Goal: Information Seeking & Learning: Learn about a topic

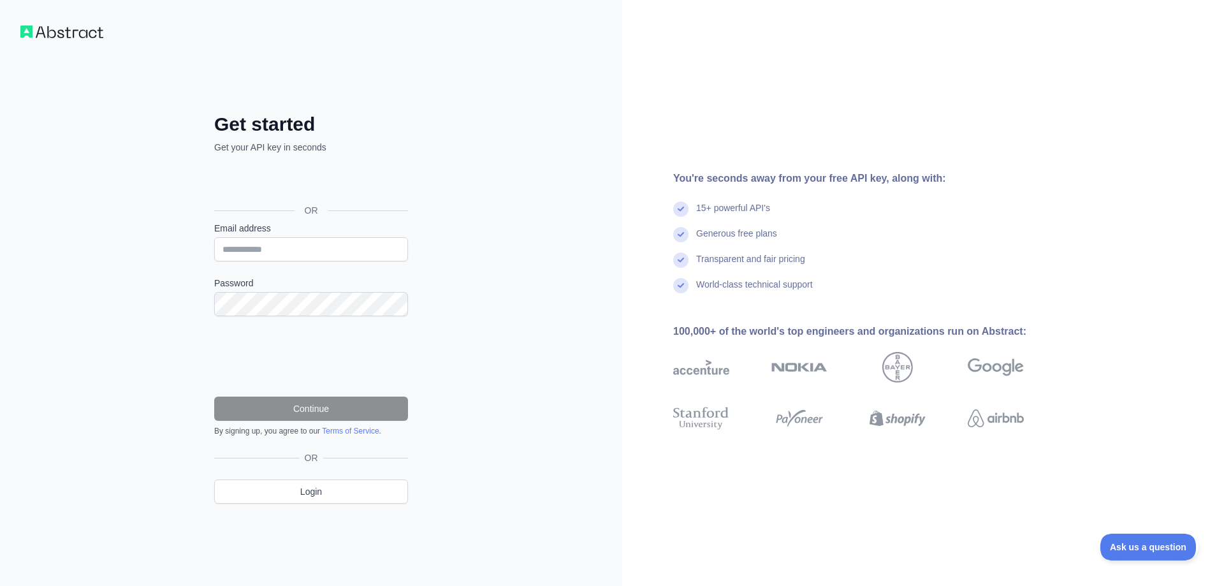
click at [289, 191] on div "Get started Get your API key in seconds OR Email address Password Continue By s…" at bounding box center [612, 293] width 1224 height 586
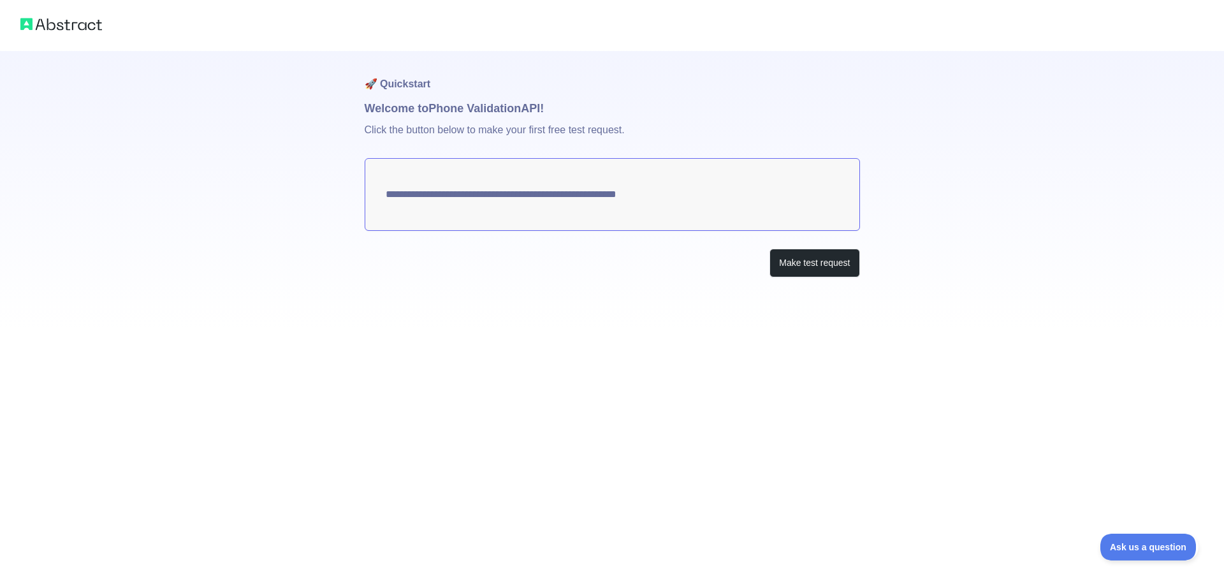
click at [501, 206] on textarea "**********" at bounding box center [612, 194] width 495 height 73
click at [802, 271] on button "Make test request" at bounding box center [814, 263] width 90 height 29
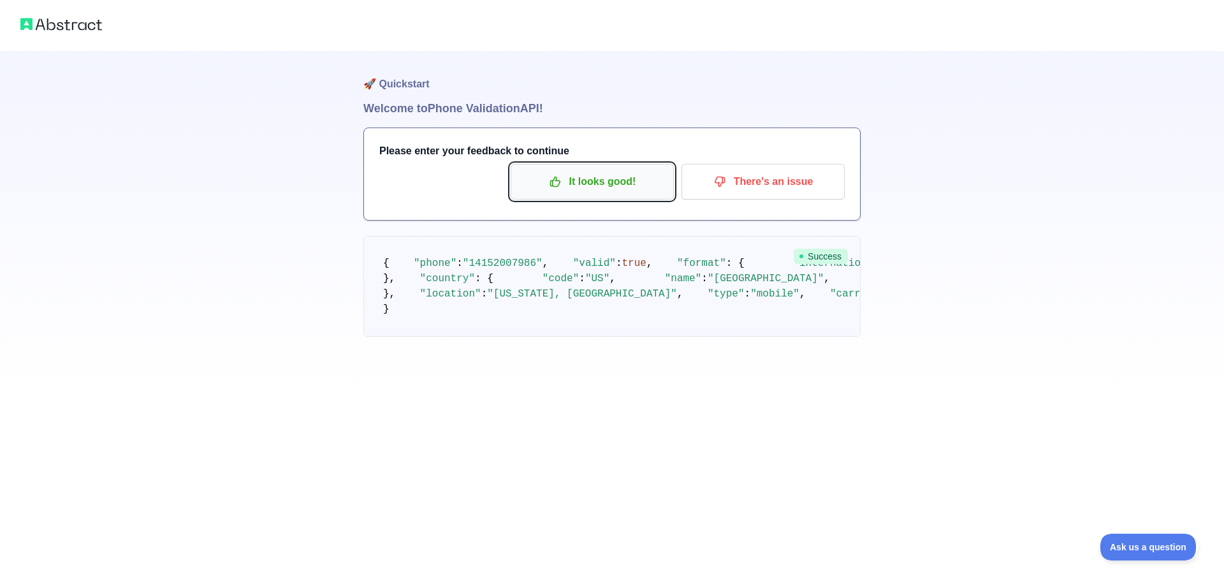
click at [666, 190] on button "It looks good!" at bounding box center [591, 182] width 163 height 36
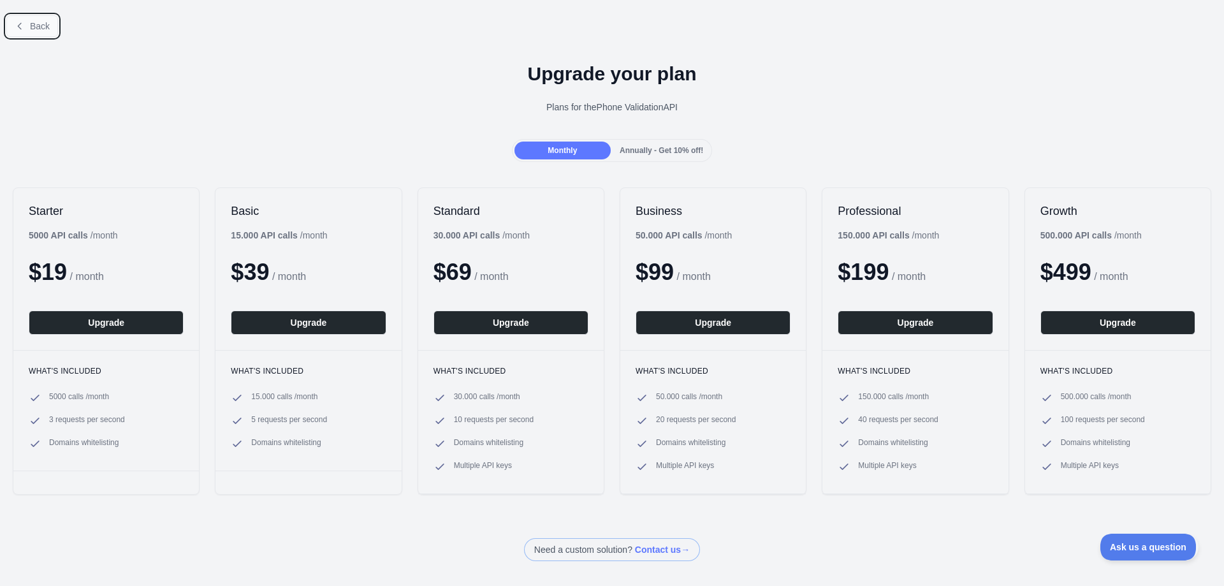
click at [17, 24] on icon at bounding box center [20, 26] width 10 height 10
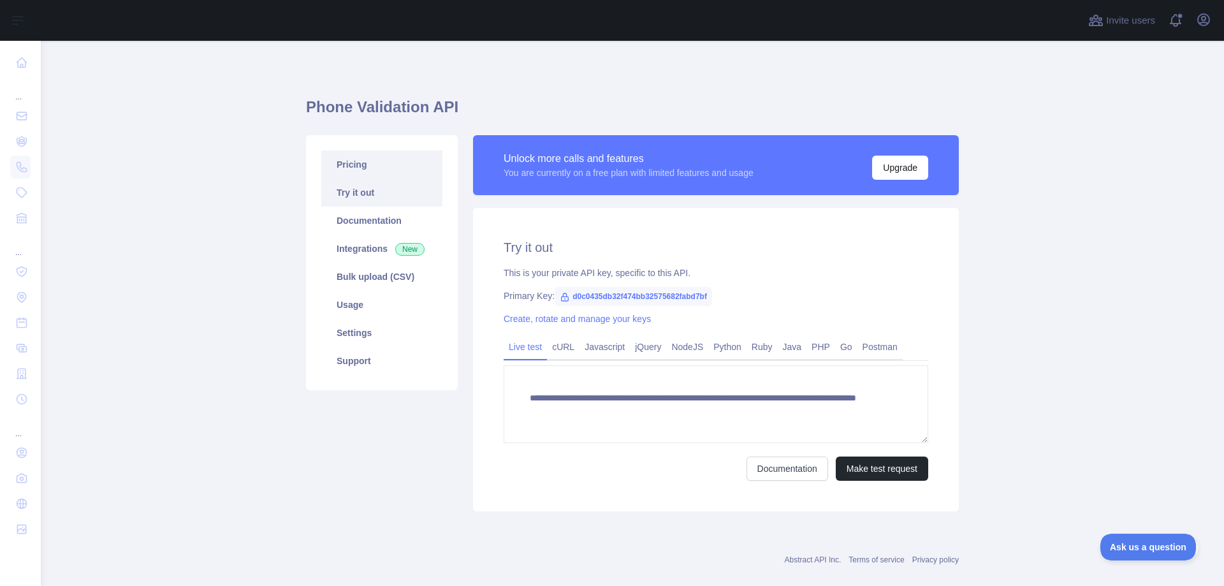
click at [371, 161] on link "Pricing" at bounding box center [381, 164] width 121 height 28
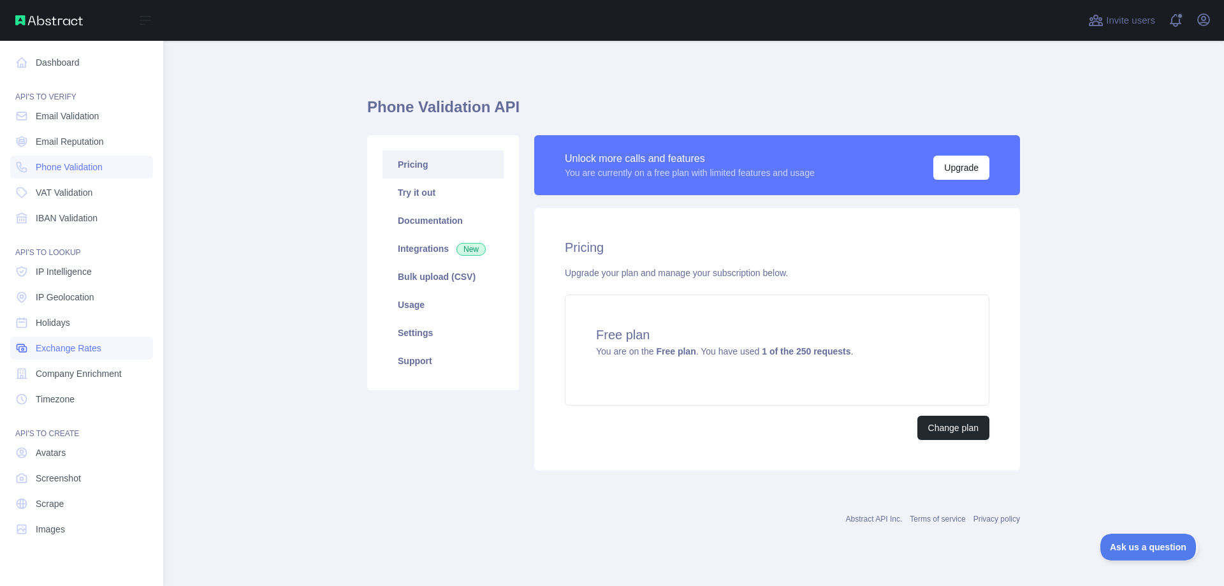
click at [91, 343] on span "Exchange Rates" at bounding box center [69, 348] width 66 height 13
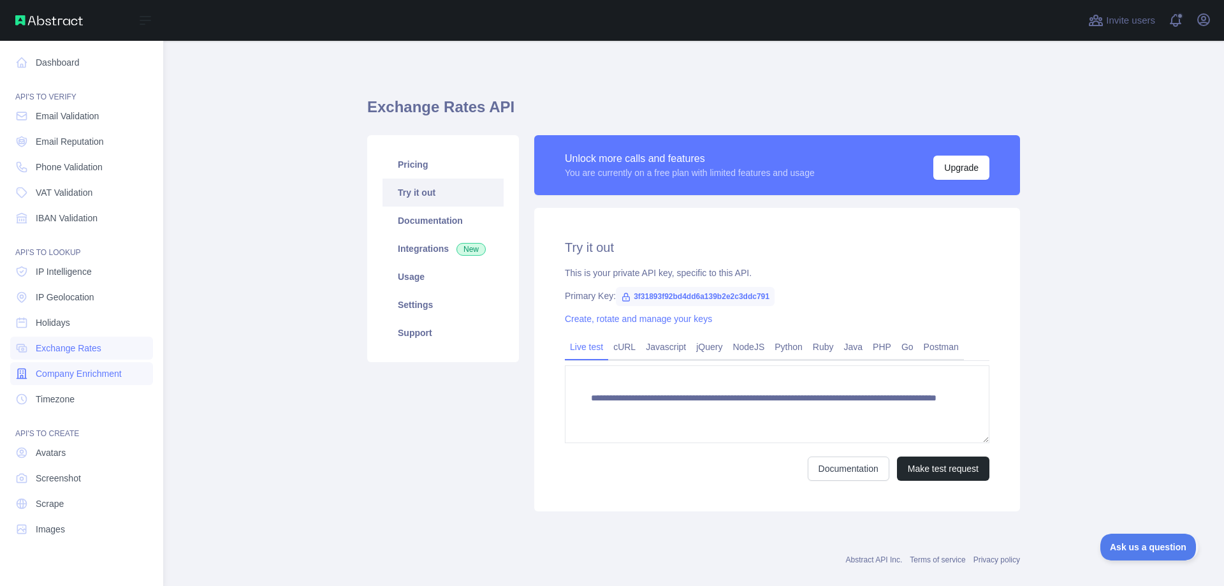
click at [71, 365] on link "Company Enrichment" at bounding box center [81, 373] width 143 height 23
click at [64, 462] on link "Avatars" at bounding box center [81, 452] width 143 height 23
click at [60, 487] on link "Screenshot" at bounding box center [81, 477] width 143 height 23
click at [57, 499] on span "Scrape" at bounding box center [50, 503] width 28 height 13
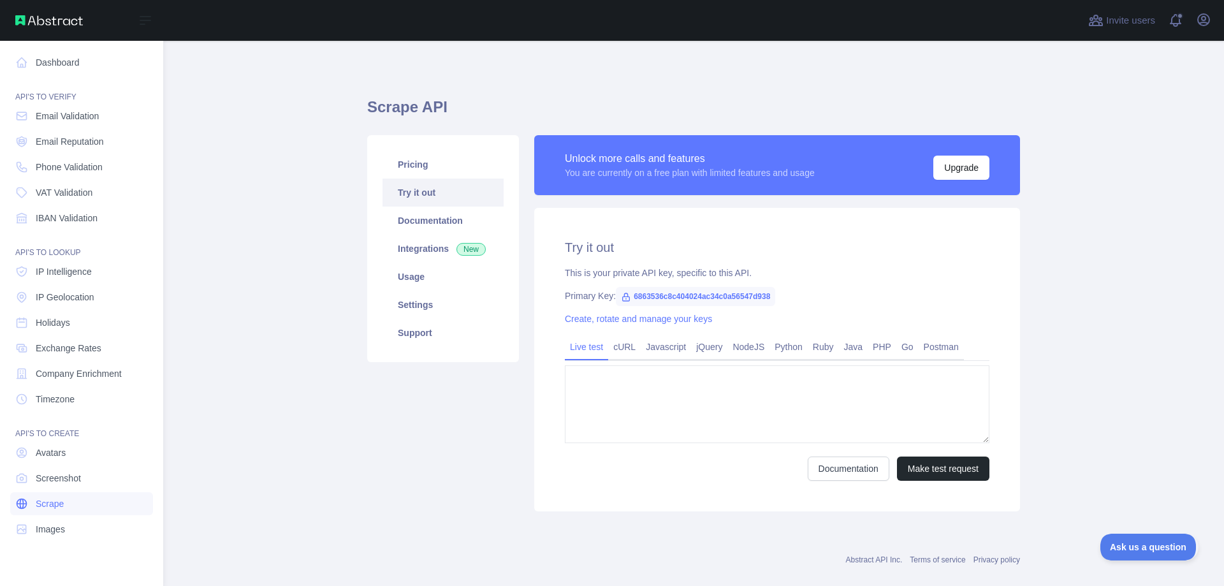
type textarea "**********"
click at [64, 502] on link "Scrape" at bounding box center [81, 503] width 143 height 23
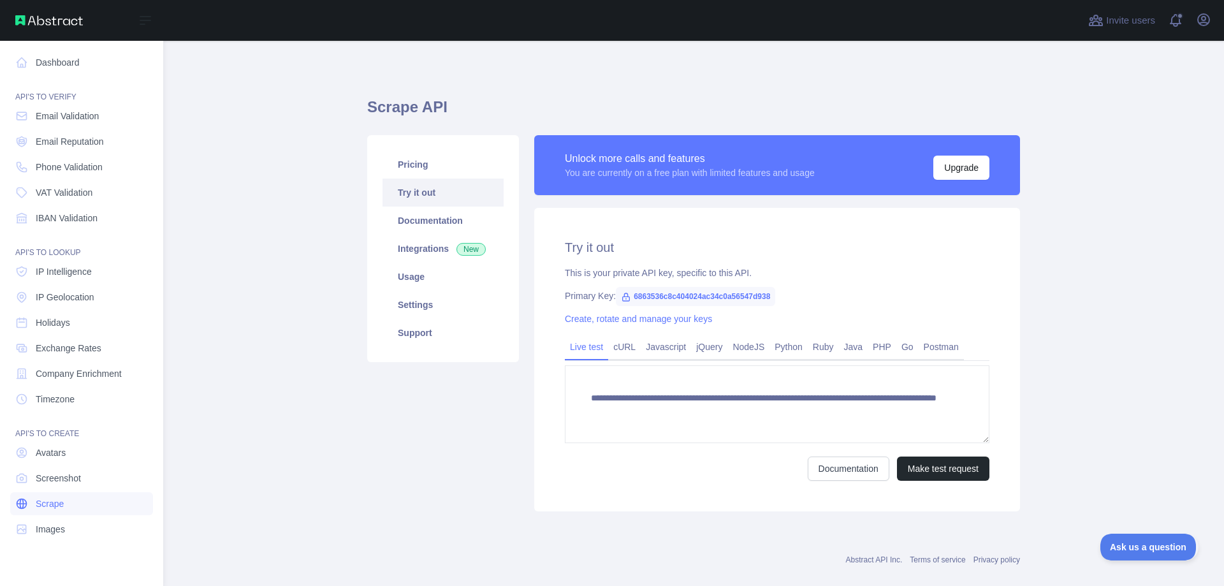
click at [64, 502] on link "Scrape" at bounding box center [81, 503] width 143 height 23
